Goal: Task Accomplishment & Management: Manage account settings

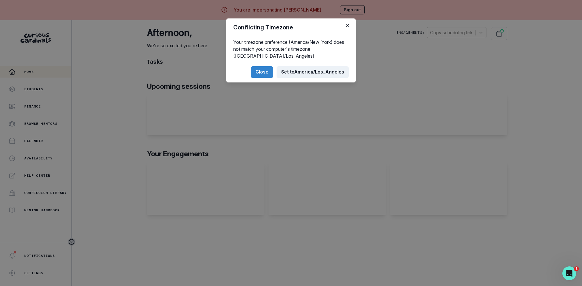
click at [296, 69] on button "Set to [GEOGRAPHIC_DATA]/Los_Angeles" at bounding box center [312, 72] width 72 height 12
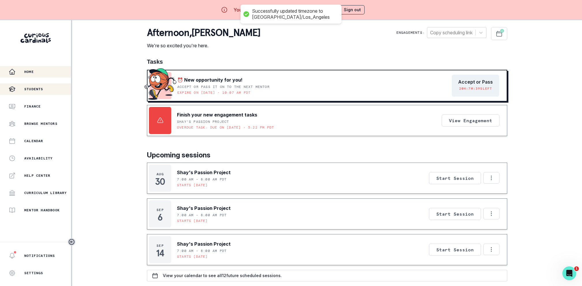
click at [30, 94] on button "Students" at bounding box center [35, 89] width 71 height 12
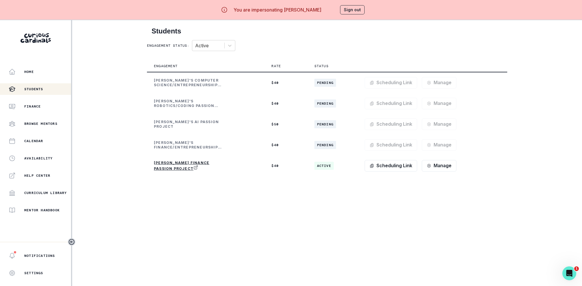
click at [354, 7] on button "Sign out" at bounding box center [352, 9] width 25 height 9
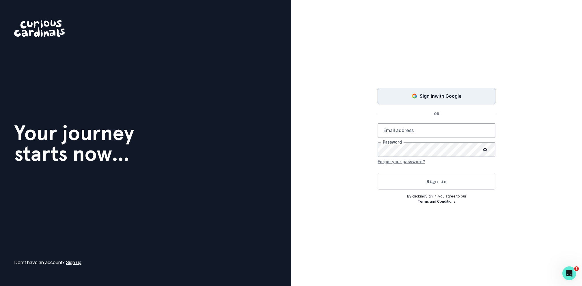
click at [392, 97] on div "Sign in with Google" at bounding box center [436, 96] width 103 height 7
